Goal: Task Accomplishment & Management: Manage account settings

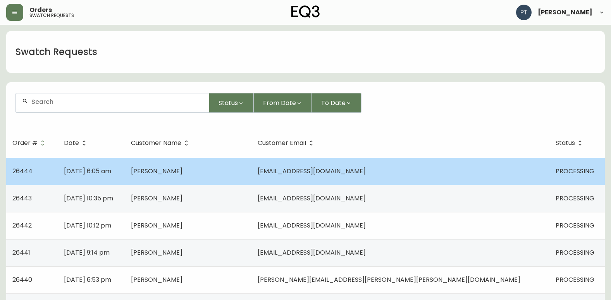
click at [252, 177] on td "[PERSON_NAME]" at bounding box center [188, 171] width 127 height 27
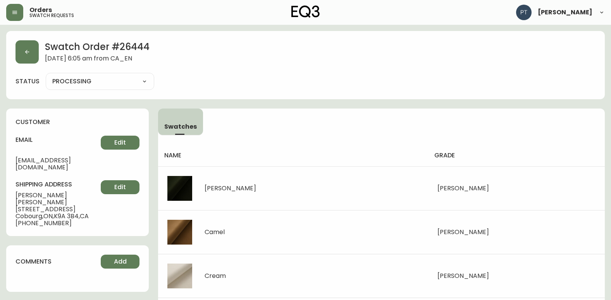
click at [115, 83] on select "PROCESSING SHIPPED CANCELLED" at bounding box center [100, 82] width 109 height 12
click at [46, 76] on select "PROCESSING SHIPPED CANCELLED" at bounding box center [100, 82] width 109 height 12
select select "PROCESSING"
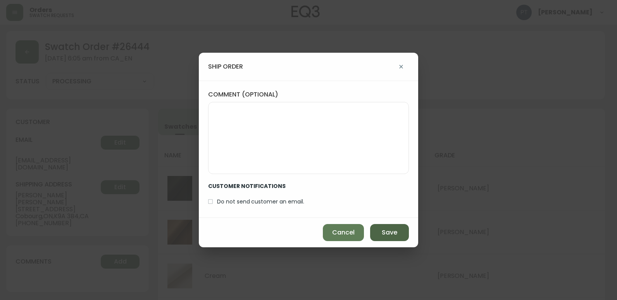
click at [403, 229] on button "Save" at bounding box center [389, 232] width 39 height 17
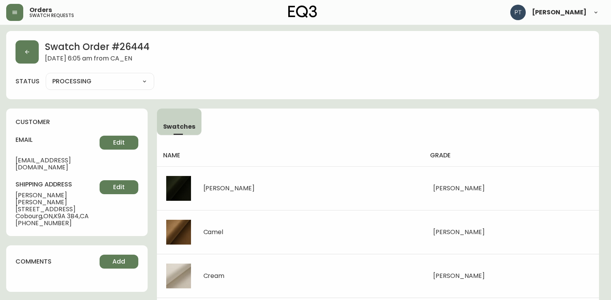
type input "SHIPPED"
select select "SHIPPED"
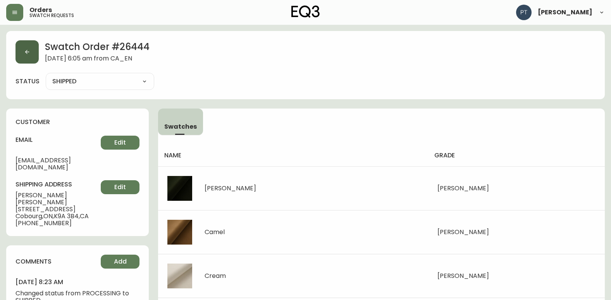
click at [21, 47] on button "button" at bounding box center [27, 51] width 23 height 23
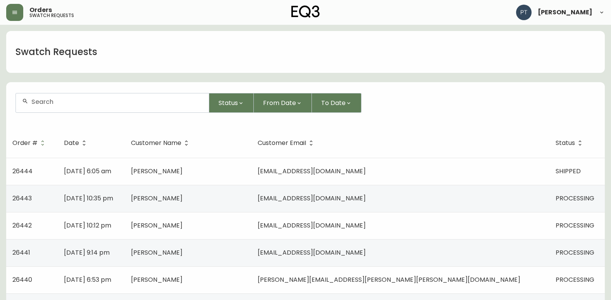
click at [124, 207] on td "[DATE] 10:35 pm" at bounding box center [91, 198] width 67 height 27
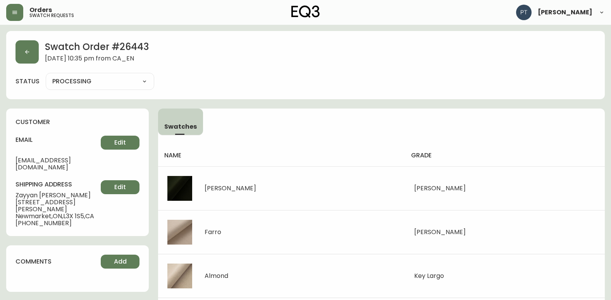
click at [109, 82] on select "PROCESSING SHIPPED CANCELLED" at bounding box center [100, 82] width 109 height 12
click at [46, 76] on select "PROCESSING SHIPPED CANCELLED" at bounding box center [100, 82] width 109 height 12
select select "PROCESSING"
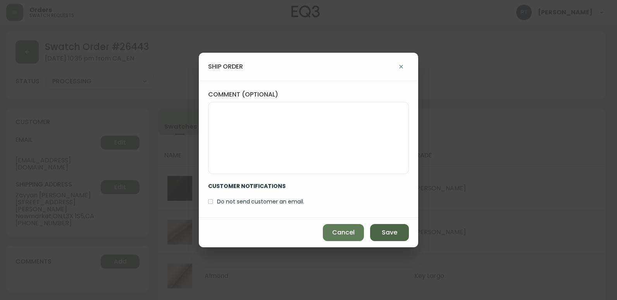
click at [390, 232] on span "Save" at bounding box center [390, 232] width 16 height 9
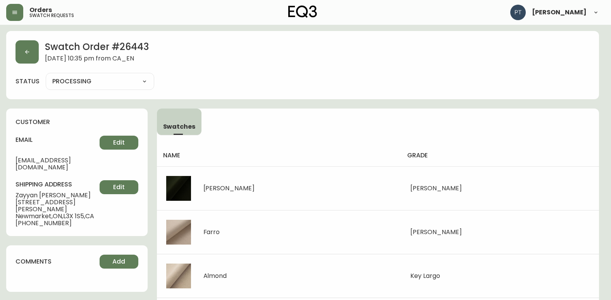
type input "SHIPPED"
select select "SHIPPED"
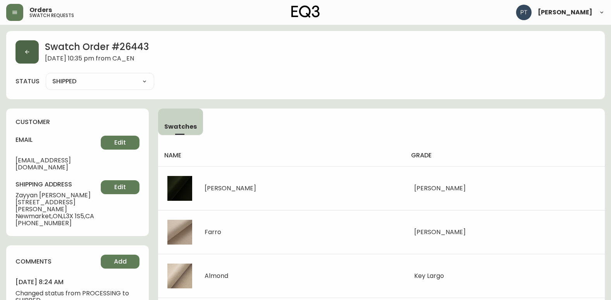
click at [35, 57] on button "button" at bounding box center [27, 51] width 23 height 23
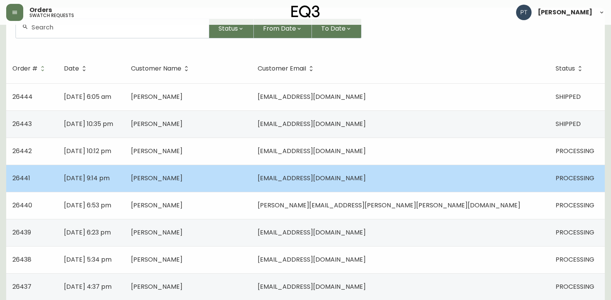
scroll to position [78, 0]
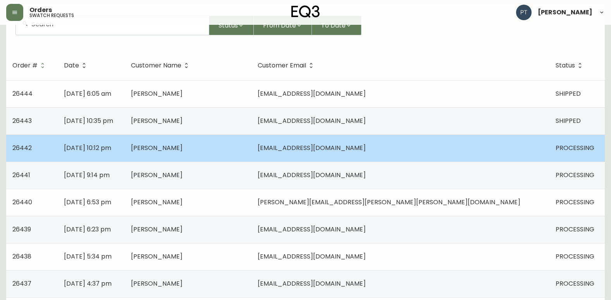
click at [252, 145] on td "[PERSON_NAME]" at bounding box center [188, 147] width 127 height 27
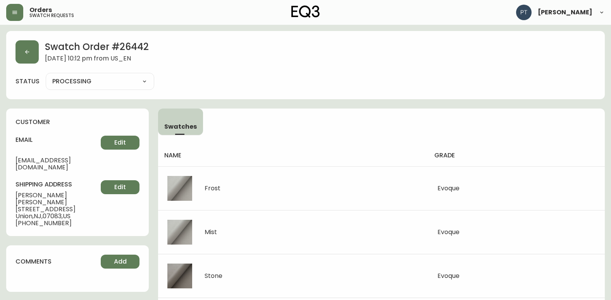
click at [134, 77] on select "PROCESSING SHIPPED CANCELLED" at bounding box center [100, 82] width 109 height 12
click at [46, 76] on select "PROCESSING SHIPPED CANCELLED" at bounding box center [100, 82] width 109 height 12
select select "PROCESSING"
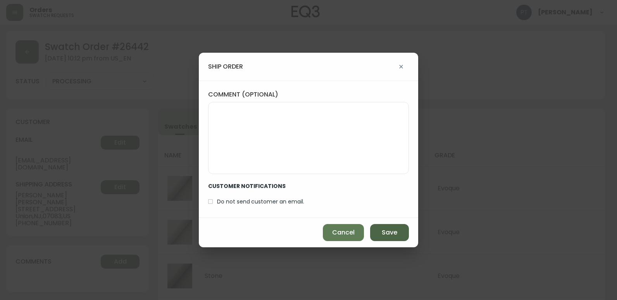
click at [385, 237] on button "Save" at bounding box center [389, 232] width 39 height 17
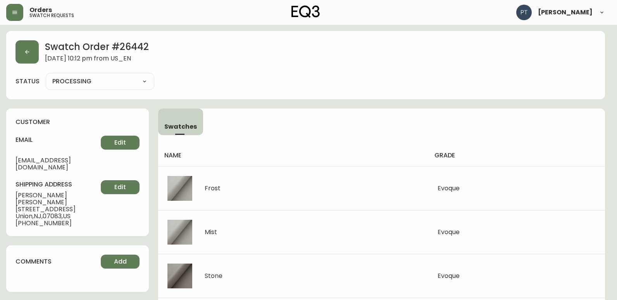
type input "SHIPPED"
select select "SHIPPED"
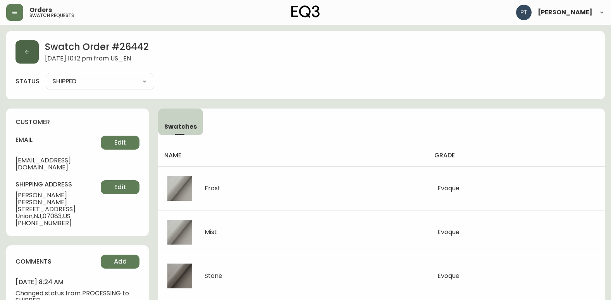
click at [25, 59] on button "button" at bounding box center [27, 51] width 23 height 23
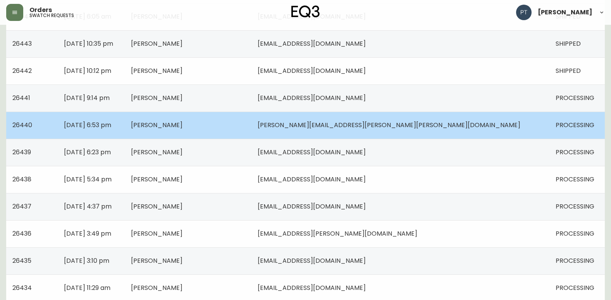
scroll to position [155, 0]
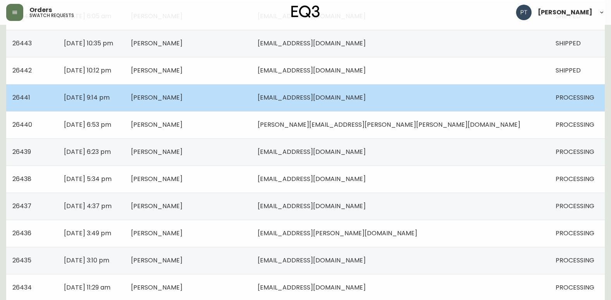
click at [252, 102] on td "[PERSON_NAME]" at bounding box center [188, 97] width 127 height 27
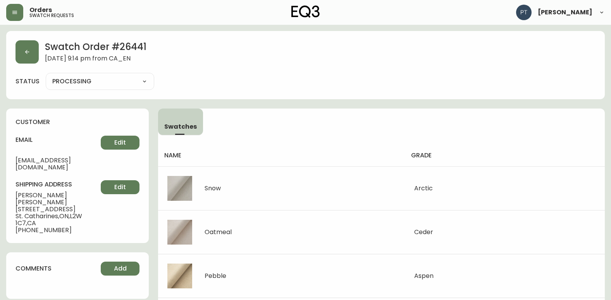
click at [115, 78] on select "PROCESSING SHIPPED CANCELLED" at bounding box center [100, 82] width 109 height 12
click at [46, 76] on select "PROCESSING SHIPPED CANCELLED" at bounding box center [100, 82] width 109 height 12
select select "PROCESSING"
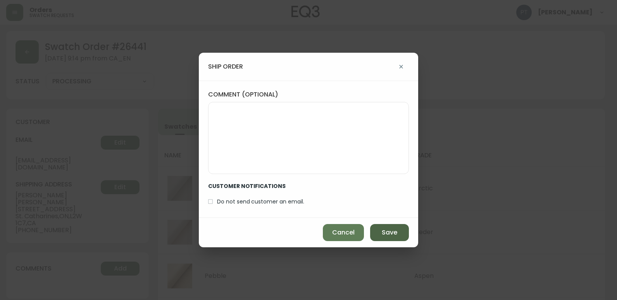
click at [397, 238] on button "Save" at bounding box center [389, 232] width 39 height 17
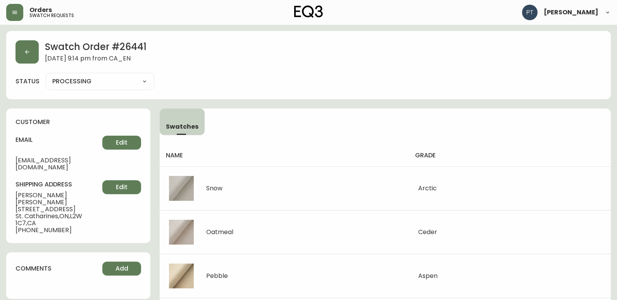
type input "SHIPPED"
select select "SHIPPED"
click at [27, 55] on button "button" at bounding box center [27, 51] width 23 height 23
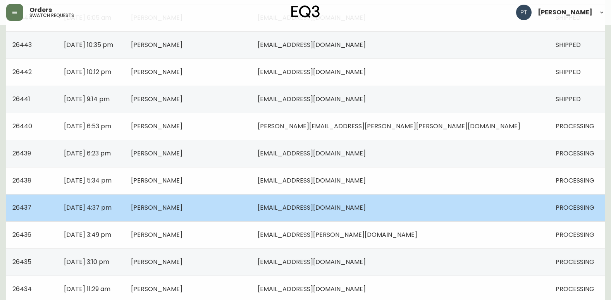
scroll to position [155, 0]
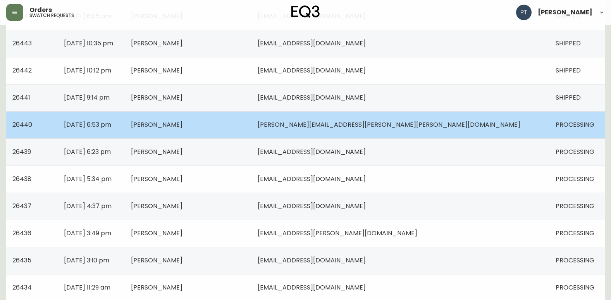
click at [252, 129] on td "[PERSON_NAME]" at bounding box center [188, 124] width 127 height 27
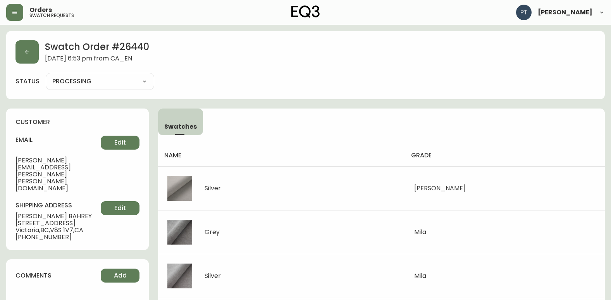
click at [128, 84] on select "PROCESSING SHIPPED CANCELLED" at bounding box center [100, 82] width 109 height 12
click at [46, 76] on select "PROCESSING SHIPPED CANCELLED" at bounding box center [100, 82] width 109 height 12
select select "PROCESSING"
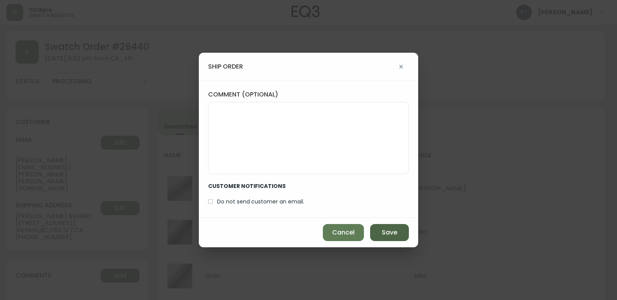
click at [378, 233] on button "Save" at bounding box center [389, 232] width 39 height 17
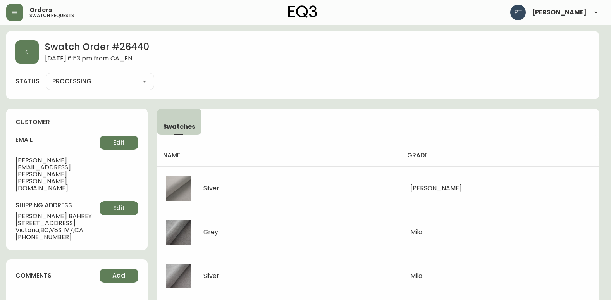
type input "SHIPPED"
select select "SHIPPED"
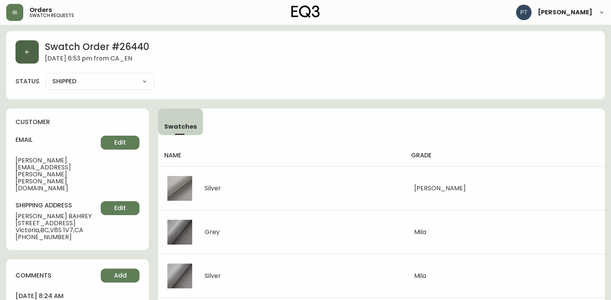
click at [24, 47] on button "button" at bounding box center [27, 51] width 23 height 23
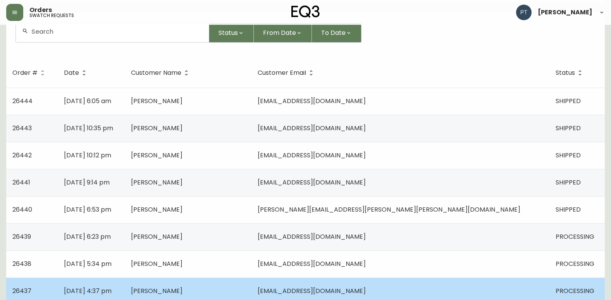
scroll to position [155, 0]
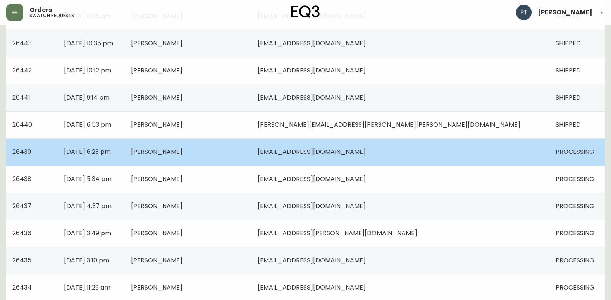
click at [252, 157] on td "[PERSON_NAME]" at bounding box center [188, 151] width 127 height 27
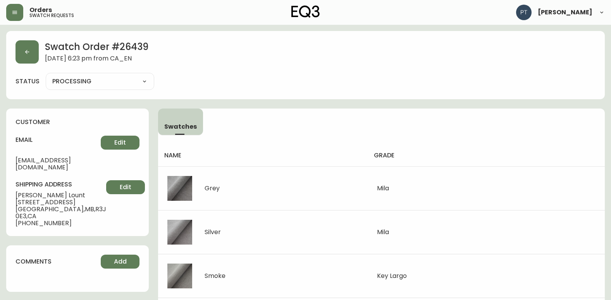
drag, startPoint x: 109, startPoint y: 79, endPoint x: 111, endPoint y: 87, distance: 8.0
click at [109, 79] on select "PROCESSING SHIPPED CANCELLED" at bounding box center [100, 82] width 109 height 12
click at [46, 76] on select "PROCESSING SHIPPED CANCELLED" at bounding box center [100, 82] width 109 height 12
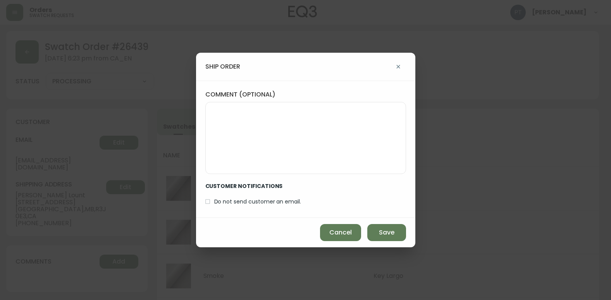
select select "PROCESSING"
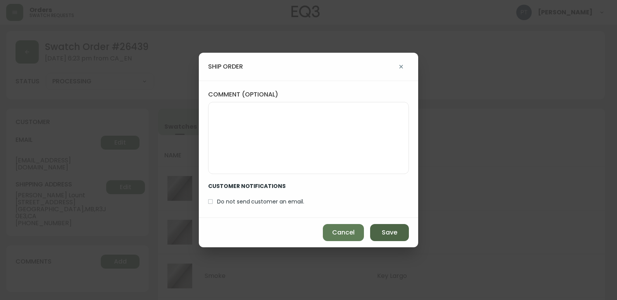
click at [386, 232] on span "Save" at bounding box center [390, 232] width 16 height 9
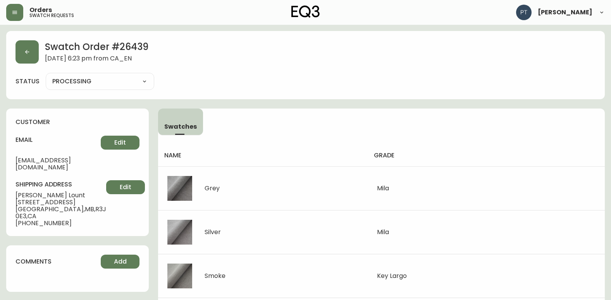
type input "SHIPPED"
select select "SHIPPED"
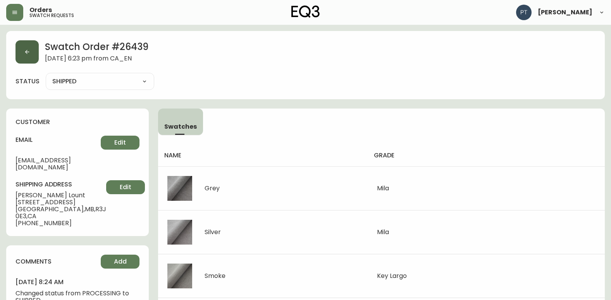
click at [31, 60] on button "button" at bounding box center [27, 51] width 23 height 23
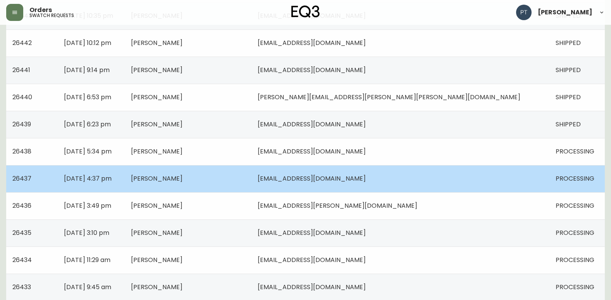
scroll to position [194, 0]
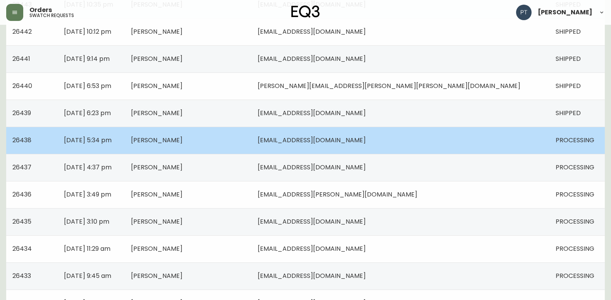
click at [252, 143] on td "[PERSON_NAME]" at bounding box center [188, 140] width 127 height 27
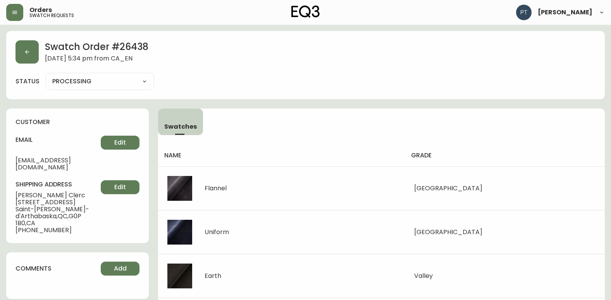
click at [139, 88] on div "PROCESSING SHIPPED CANCELLED" at bounding box center [100, 81] width 109 height 17
click at [138, 84] on select "PROCESSING SHIPPED CANCELLED" at bounding box center [100, 82] width 109 height 12
click at [46, 76] on select "PROCESSING SHIPPED CANCELLED" at bounding box center [100, 82] width 109 height 12
click at [130, 84] on select "PROCESSING SHIPPED CANCELLED" at bounding box center [100, 82] width 109 height 12
click at [46, 76] on select "PROCESSING SHIPPED CANCELLED" at bounding box center [100, 82] width 109 height 12
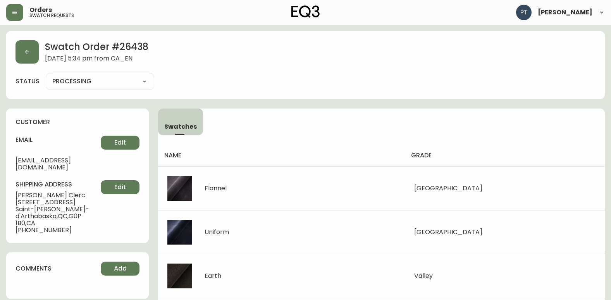
select select "PROCESSING"
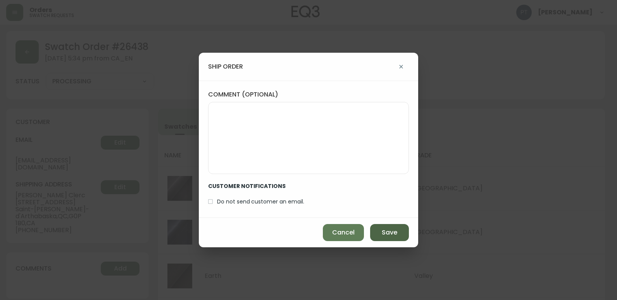
drag, startPoint x: 386, startPoint y: 231, endPoint x: 369, endPoint y: 222, distance: 19.6
click at [386, 232] on button "Save" at bounding box center [389, 232] width 39 height 17
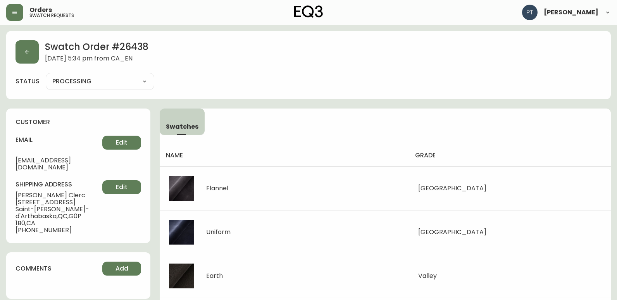
type input "SHIPPED"
select select "SHIPPED"
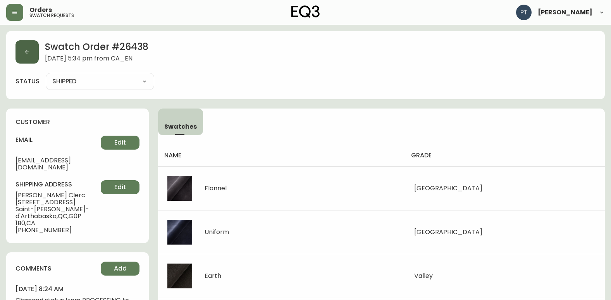
click at [34, 58] on button "button" at bounding box center [27, 51] width 23 height 23
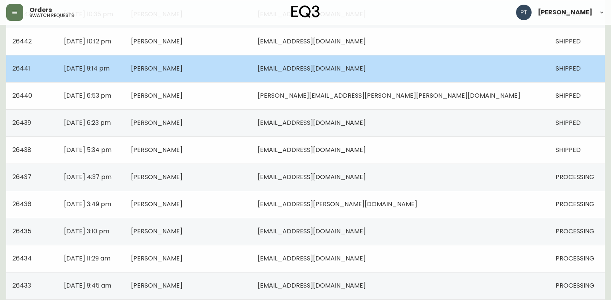
scroll to position [194, 0]
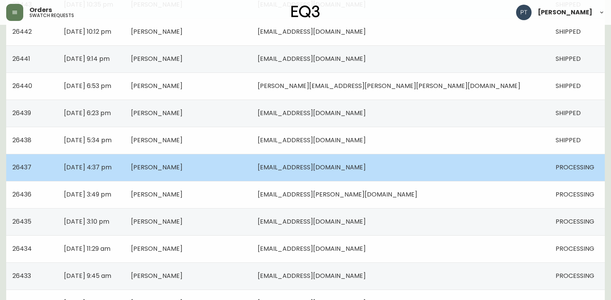
click at [252, 168] on td "[PERSON_NAME]" at bounding box center [188, 167] width 127 height 27
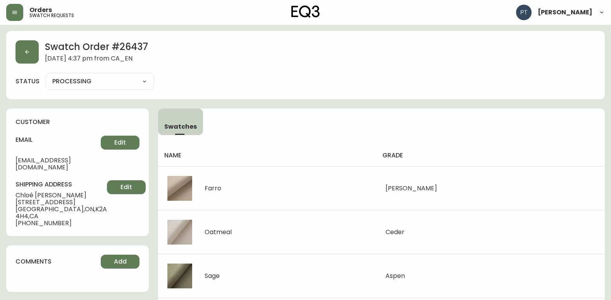
click at [80, 84] on select "PROCESSING SHIPPED CANCELLED" at bounding box center [100, 82] width 109 height 12
click at [46, 76] on select "PROCESSING SHIPPED CANCELLED" at bounding box center [100, 82] width 109 height 12
select select "PROCESSING"
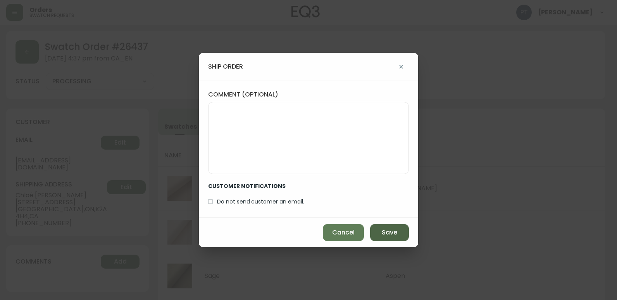
click at [392, 226] on button "Save" at bounding box center [389, 232] width 39 height 17
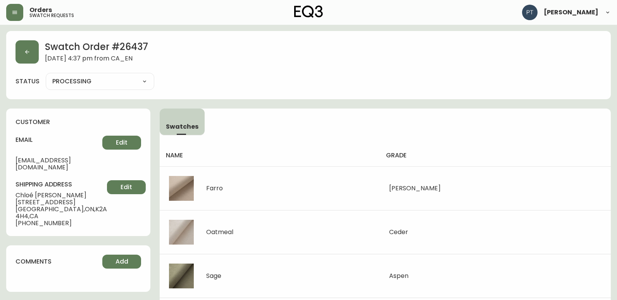
type input "SHIPPED"
select select "SHIPPED"
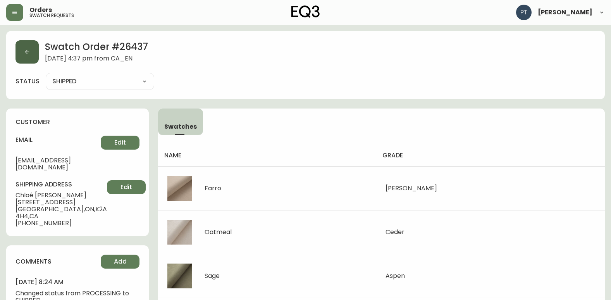
click at [37, 60] on button "button" at bounding box center [27, 51] width 23 height 23
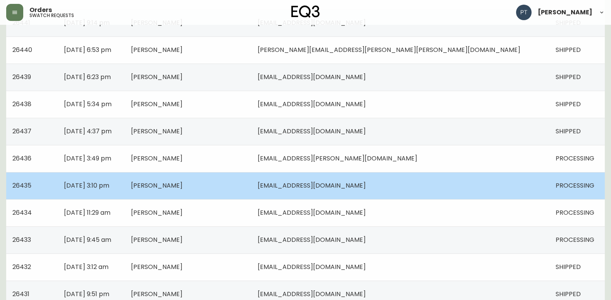
scroll to position [233, 0]
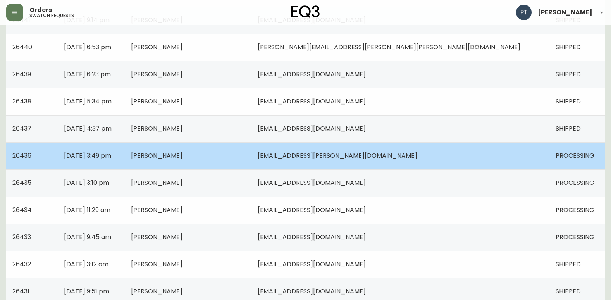
click at [252, 149] on td "[PERSON_NAME]" at bounding box center [188, 155] width 127 height 27
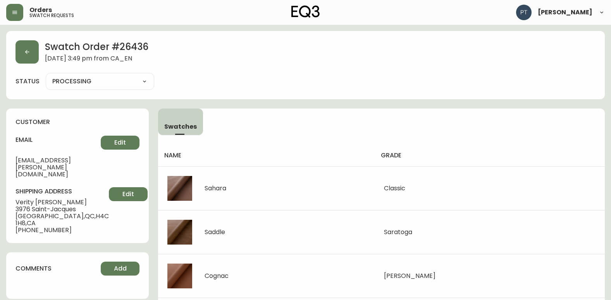
click at [106, 84] on select "PROCESSING SHIPPED CANCELLED" at bounding box center [100, 82] width 109 height 12
click at [46, 76] on select "PROCESSING SHIPPED CANCELLED" at bounding box center [100, 82] width 109 height 12
select select "PROCESSING"
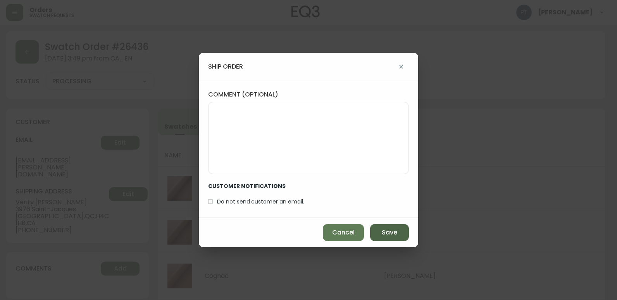
click at [392, 225] on div "Cancel Save" at bounding box center [308, 232] width 219 height 29
drag, startPoint x: 392, startPoint y: 232, endPoint x: 376, endPoint y: 227, distance: 17.2
click at [392, 233] on span "Save" at bounding box center [390, 232] width 16 height 9
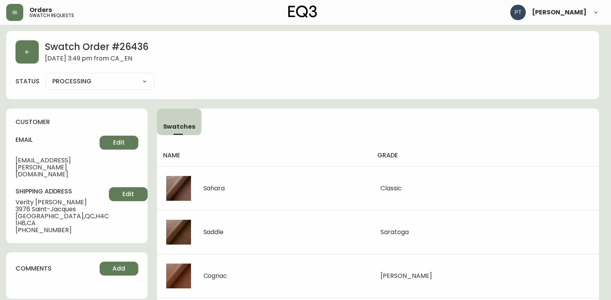
type input "SHIPPED"
select select "SHIPPED"
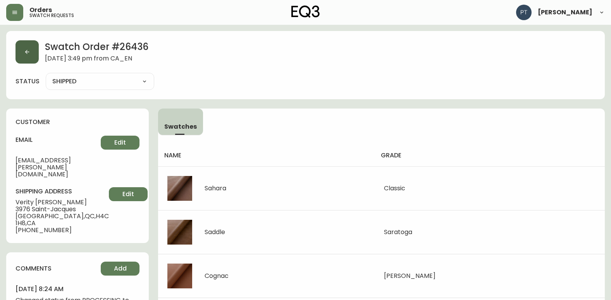
click at [30, 58] on button "button" at bounding box center [27, 51] width 23 height 23
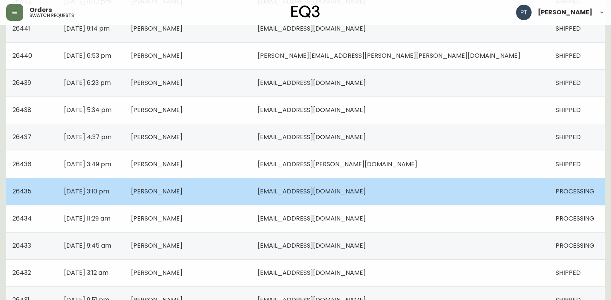
scroll to position [233, 0]
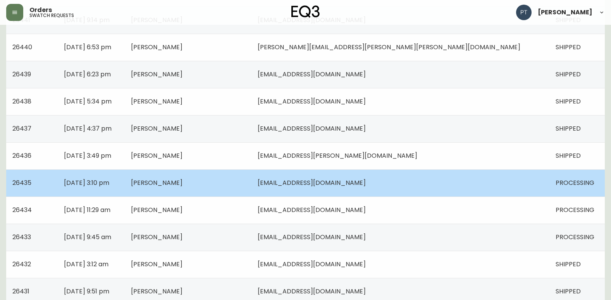
click at [252, 178] on td "[PERSON_NAME]" at bounding box center [188, 182] width 127 height 27
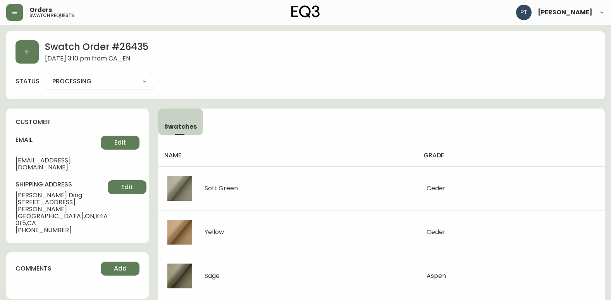
click at [77, 85] on select "PROCESSING SHIPPED CANCELLED" at bounding box center [100, 82] width 109 height 12
click at [46, 76] on select "PROCESSING SHIPPED CANCELLED" at bounding box center [100, 82] width 109 height 12
select select "PROCESSING"
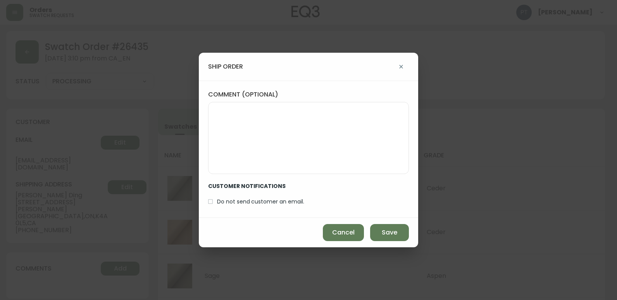
click at [401, 226] on button "Save" at bounding box center [389, 232] width 39 height 17
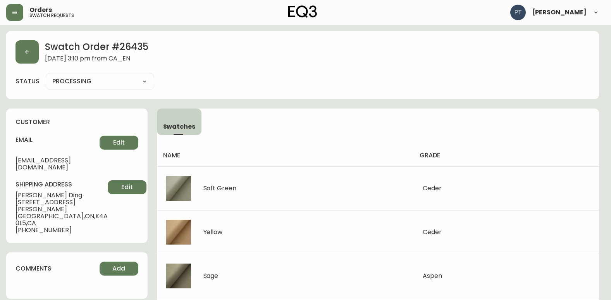
type input "SHIPPED"
select select "SHIPPED"
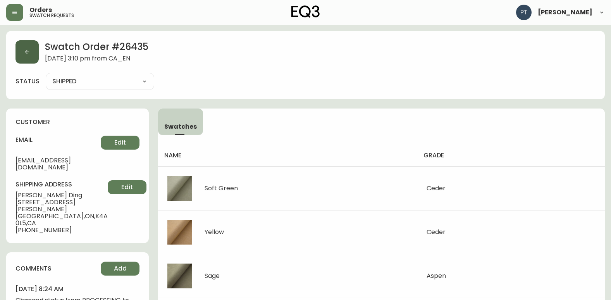
click at [26, 50] on icon "button" at bounding box center [27, 52] width 6 height 6
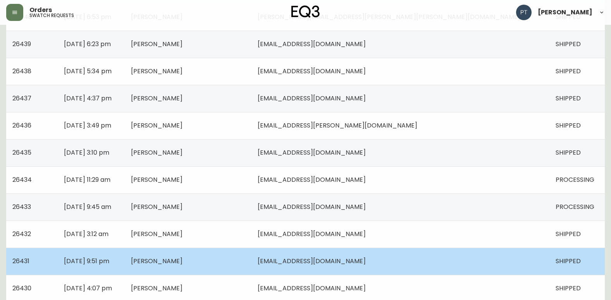
scroll to position [310, 0]
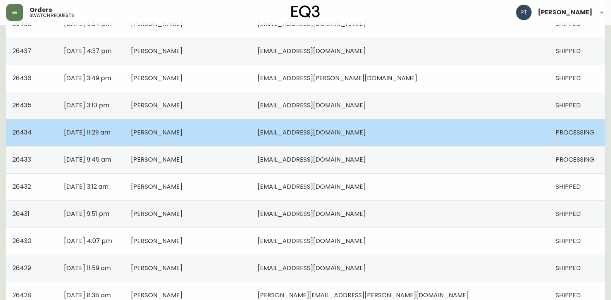
click at [252, 125] on td "[PERSON_NAME]" at bounding box center [188, 132] width 127 height 27
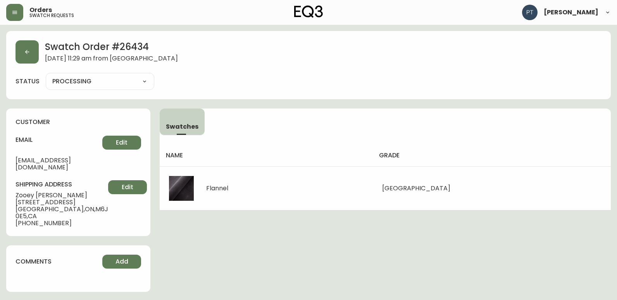
click at [80, 82] on select "PROCESSING SHIPPED CANCELLED" at bounding box center [100, 82] width 109 height 12
click at [46, 76] on select "PROCESSING SHIPPED CANCELLED" at bounding box center [100, 82] width 109 height 12
select select "PROCESSING"
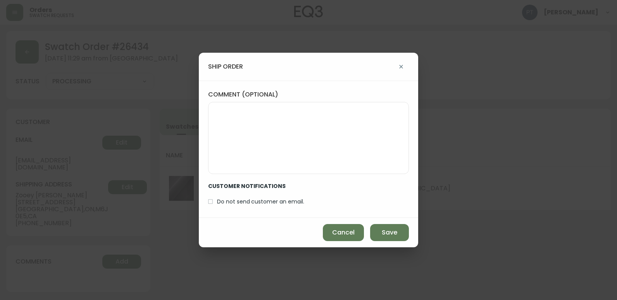
drag, startPoint x: 393, startPoint y: 226, endPoint x: 372, endPoint y: 222, distance: 21.0
click at [391, 226] on button "Save" at bounding box center [389, 232] width 39 height 17
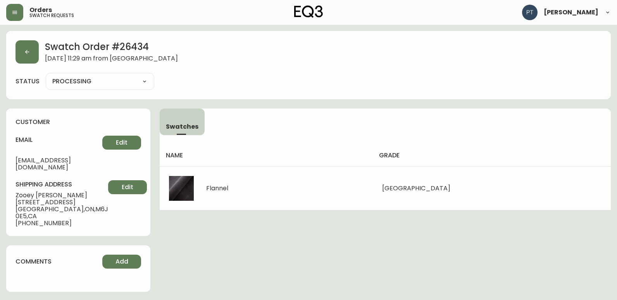
type input "SHIPPED"
select select "SHIPPED"
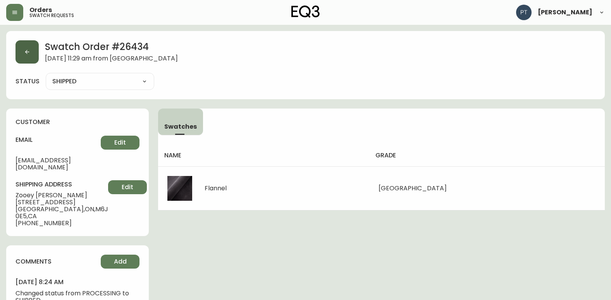
click at [29, 54] on icon "button" at bounding box center [27, 52] width 6 height 6
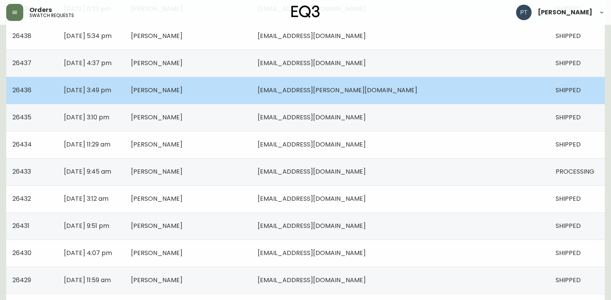
scroll to position [310, 0]
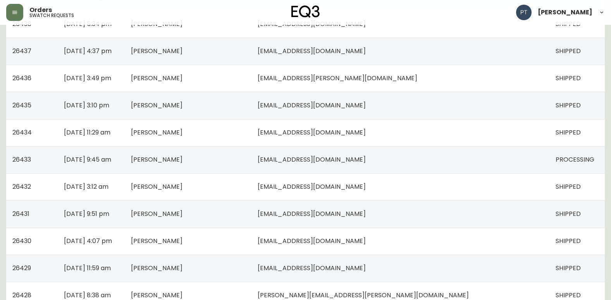
click at [252, 161] on td "[PERSON_NAME]" at bounding box center [188, 159] width 127 height 27
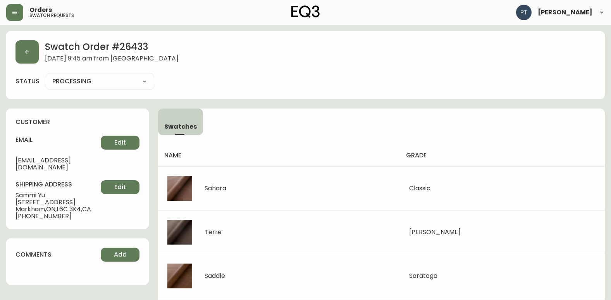
drag, startPoint x: 99, startPoint y: 82, endPoint x: 99, endPoint y: 88, distance: 6.2
click at [99, 82] on select "PROCESSING SHIPPED CANCELLED" at bounding box center [100, 82] width 109 height 12
click at [46, 76] on select "PROCESSING SHIPPED CANCELLED" at bounding box center [100, 82] width 109 height 12
select select "PROCESSING"
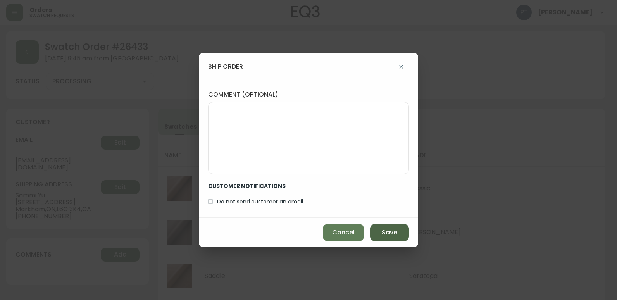
click at [407, 231] on button "Save" at bounding box center [389, 232] width 39 height 17
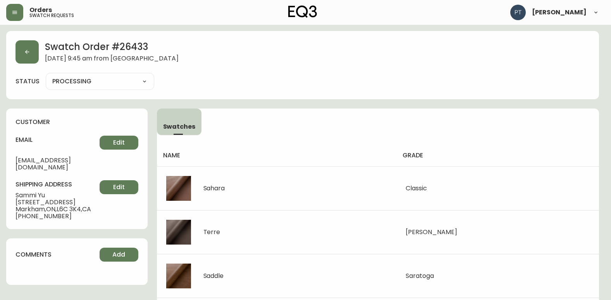
type input "SHIPPED"
select select "SHIPPED"
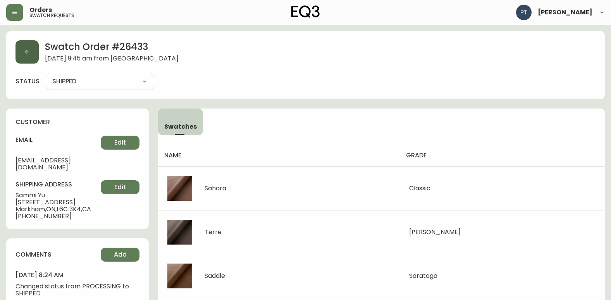
click at [23, 48] on button "button" at bounding box center [27, 51] width 23 height 23
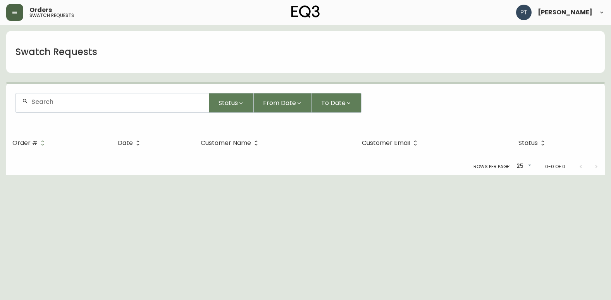
click at [15, 19] on button "button" at bounding box center [14, 12] width 17 height 17
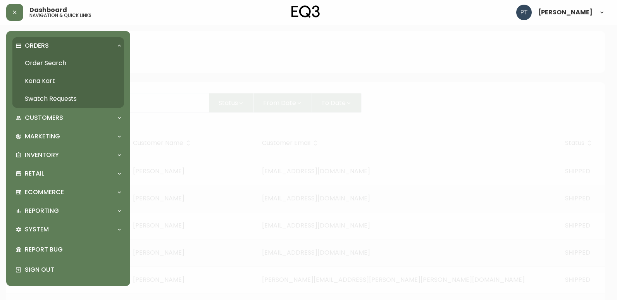
click at [38, 65] on link "Order Search" at bounding box center [68, 63] width 112 height 18
